Goal: Task Accomplishment & Management: Complete application form

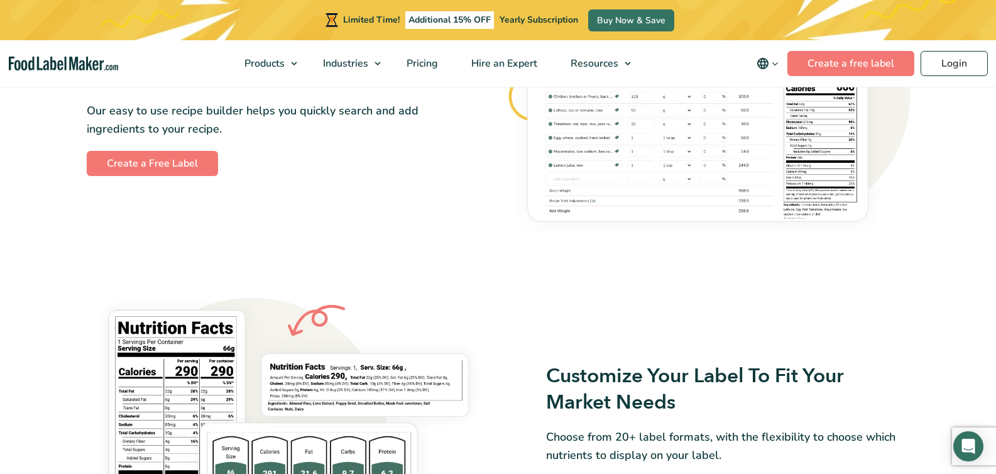
scroll to position [851, 0]
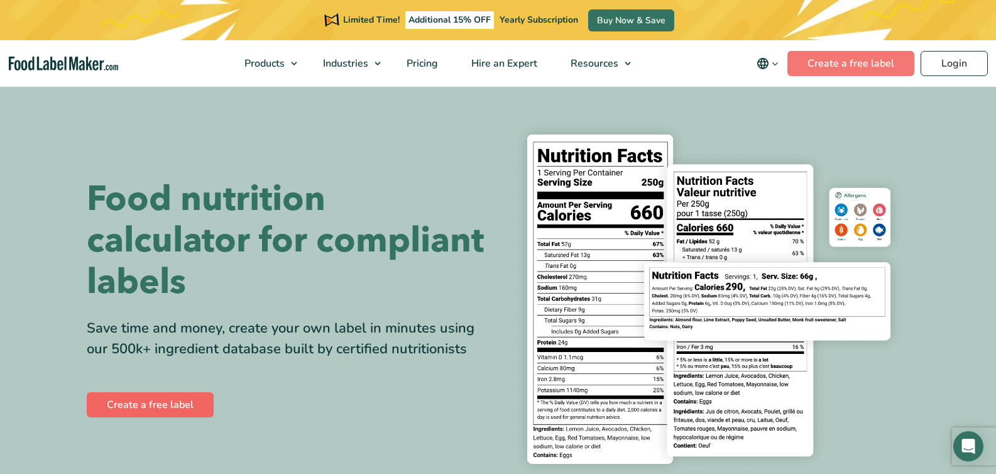
scroll to position [3, 0]
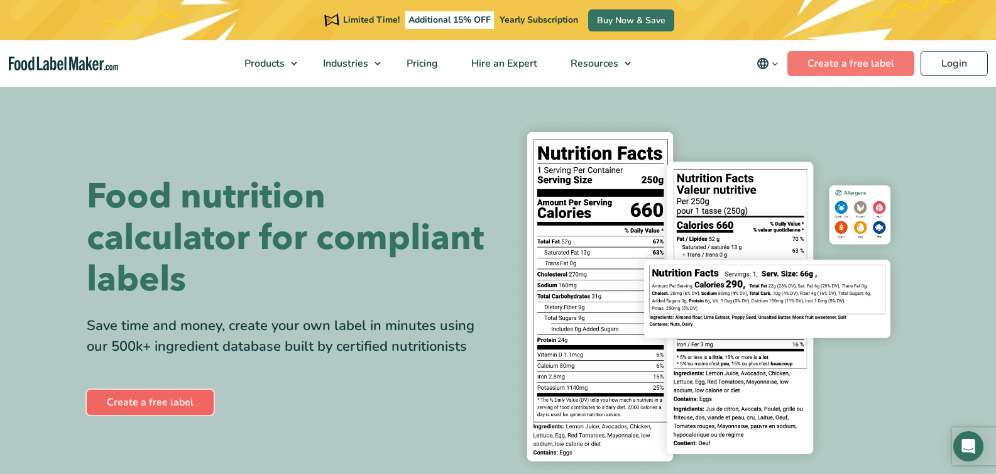
click at [138, 405] on link "Create a free label" at bounding box center [150, 402] width 127 height 25
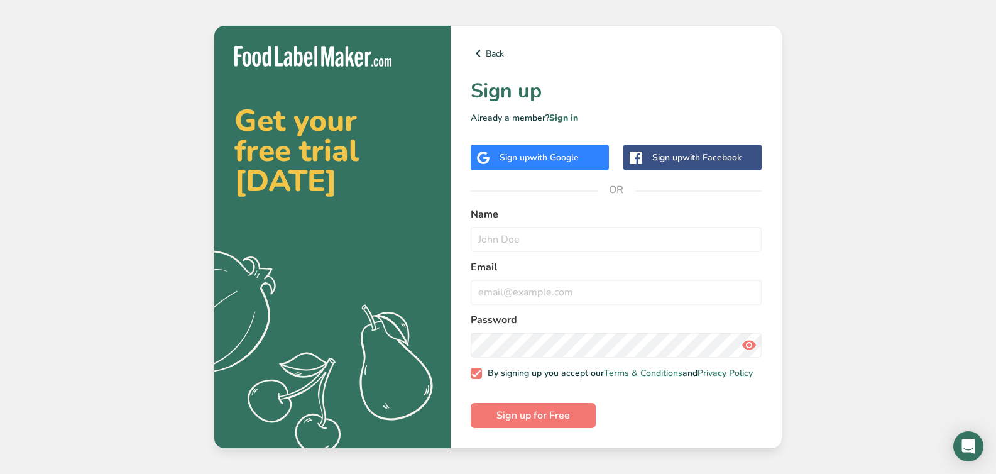
click at [662, 155] on div "Sign up with Facebook" at bounding box center [696, 157] width 89 height 13
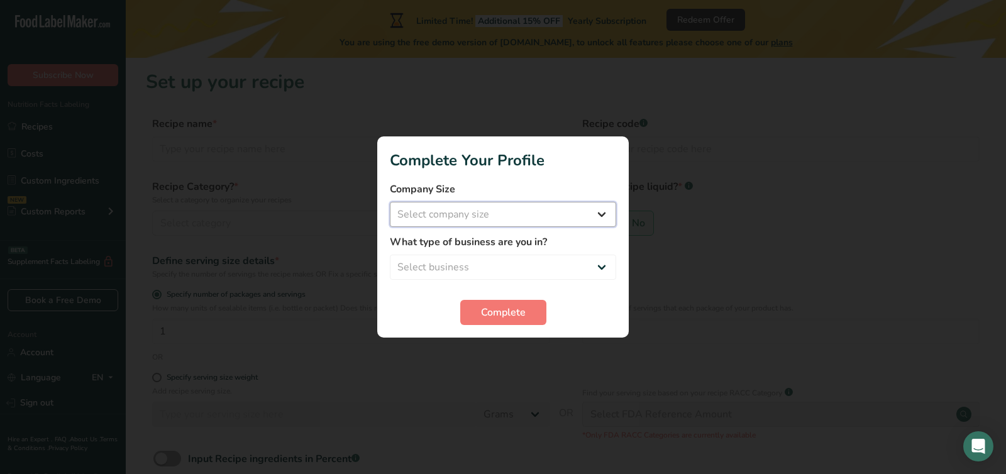
click at [603, 216] on select "Select company size Fewer than 10 Employees 10 to 50 Employees 51 to 500 Employ…" at bounding box center [503, 214] width 226 height 25
select select "1"
click at [390, 202] on select "Select company size Fewer than 10 Employees 10 to 50 Employees 51 to 500 Employ…" at bounding box center [503, 214] width 226 height 25
click at [601, 265] on select "Select business Packaged Food Manufacturer Restaurant & Cafe Bakery Meal Plans …" at bounding box center [503, 267] width 226 height 25
select select "8"
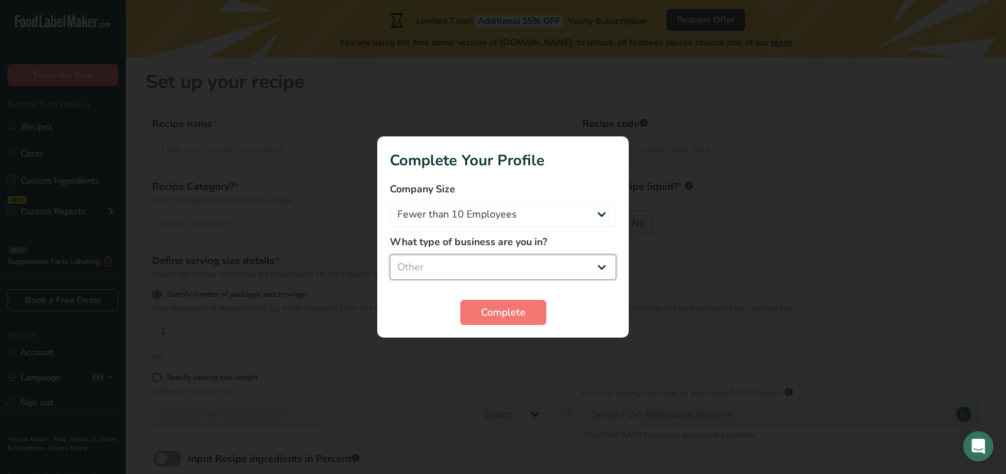
click at [390, 255] on select "Select business Packaged Food Manufacturer Restaurant & Cafe Bakery Meal Plans …" at bounding box center [503, 267] width 226 height 25
click at [534, 309] on button "Complete" at bounding box center [503, 312] width 86 height 25
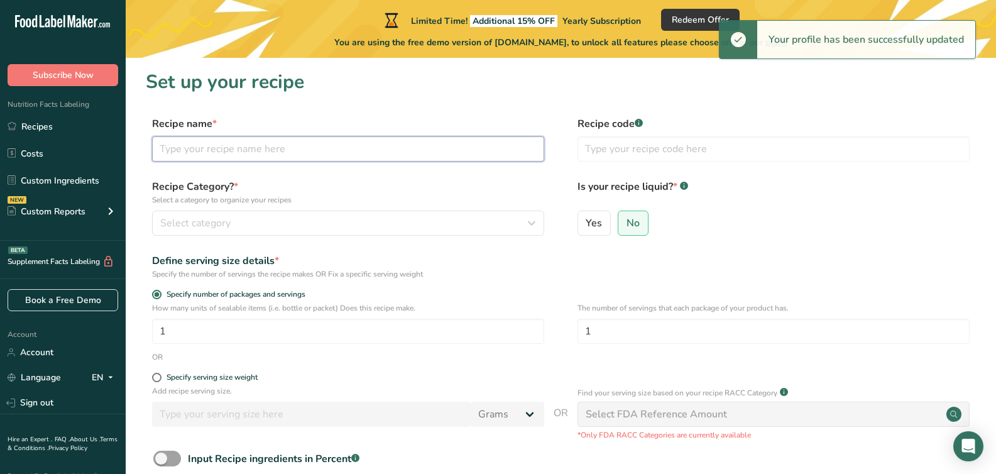
click at [249, 151] on input "text" at bounding box center [348, 148] width 392 height 25
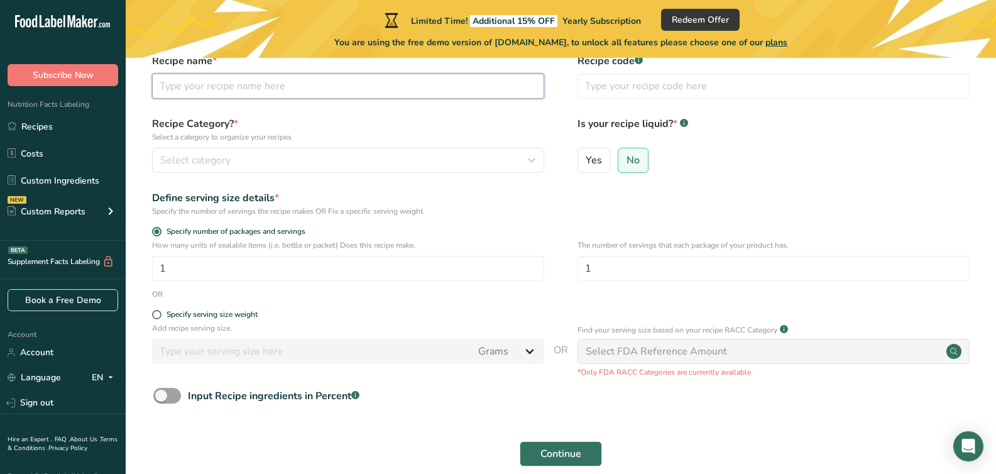
scroll to position [123, 0]
